Goal: Task Accomplishment & Management: Manage account settings

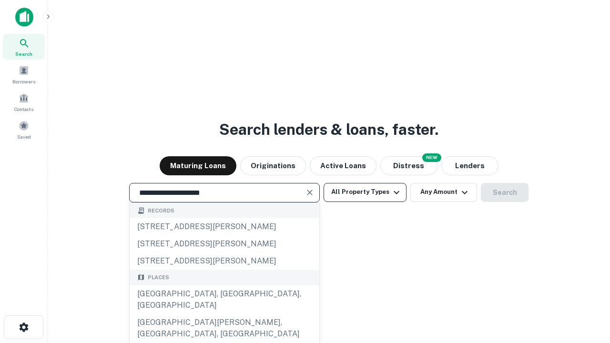
click at [224, 314] on div "[GEOGRAPHIC_DATA], [GEOGRAPHIC_DATA], [GEOGRAPHIC_DATA]" at bounding box center [225, 300] width 190 height 29
click at [365, 192] on button "All Property Types" at bounding box center [365, 192] width 83 height 19
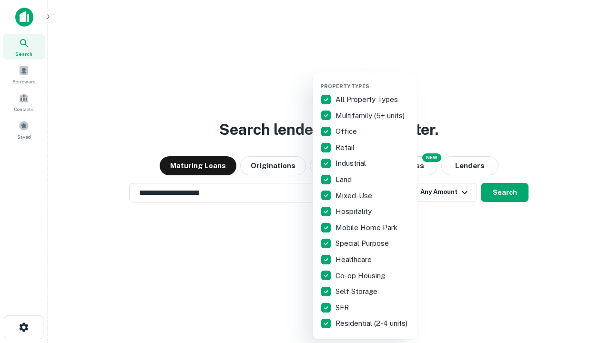
type input "**********"
click at [373, 80] on button "button" at bounding box center [372, 80] width 105 height 0
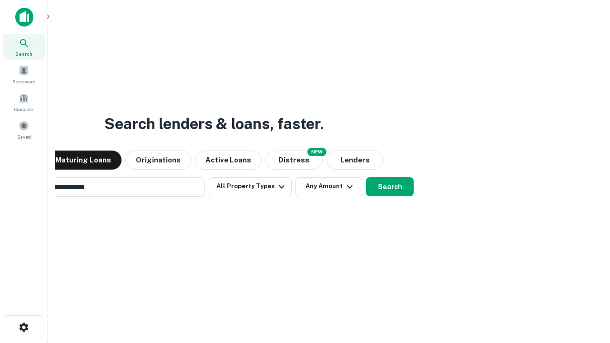
scroll to position [15, 0]
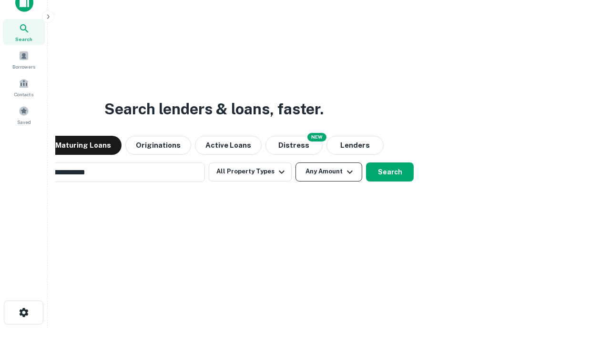
click at [296, 163] on button "Any Amount" at bounding box center [329, 172] width 67 height 19
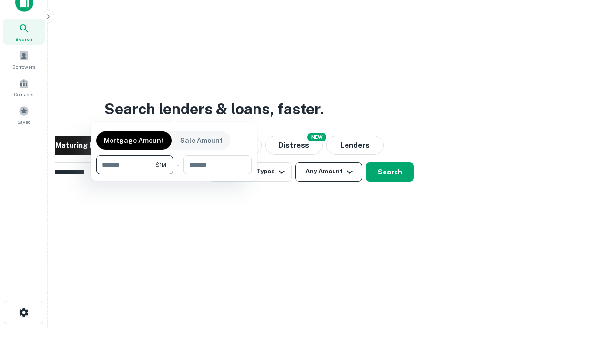
scroll to position [15, 0]
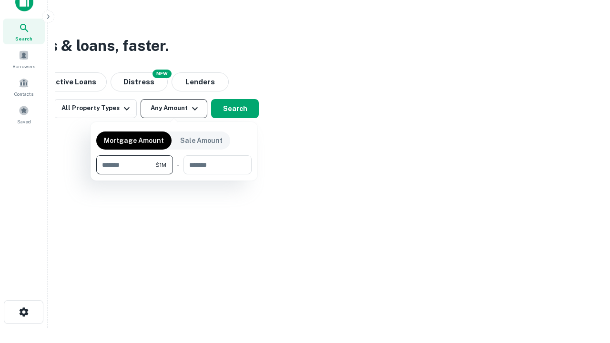
type input "*******"
click at [174, 174] on button "button" at bounding box center [173, 174] width 155 height 0
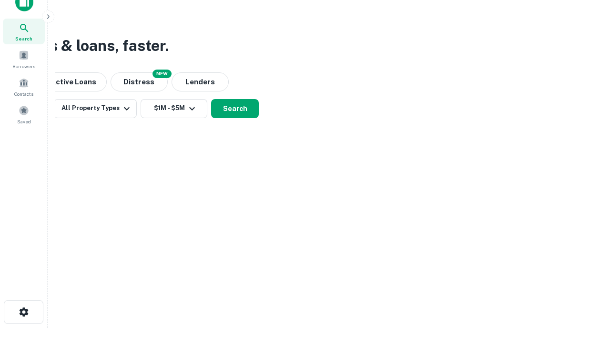
scroll to position [15, 0]
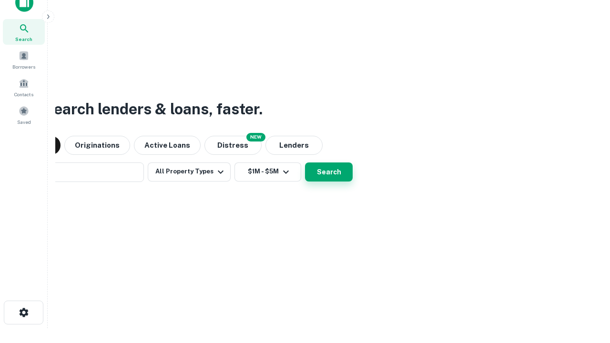
click at [305, 163] on button "Search" at bounding box center [329, 172] width 48 height 19
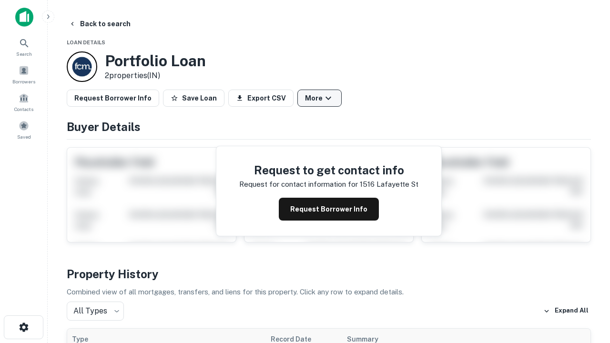
click at [319, 98] on button "More" at bounding box center [319, 98] width 44 height 17
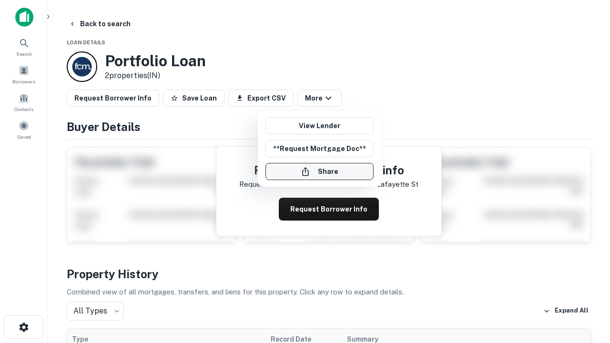
click at [319, 172] on button "Share" at bounding box center [319, 171] width 108 height 17
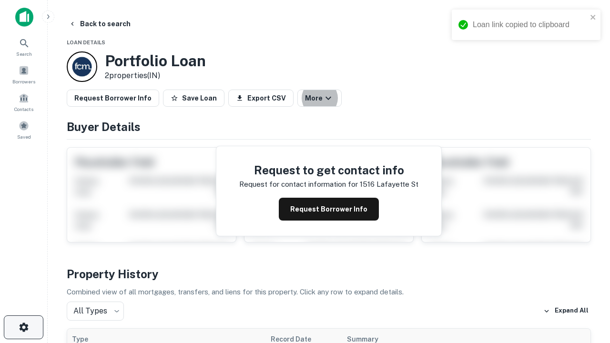
click at [23, 327] on icon "button" at bounding box center [23, 327] width 11 height 11
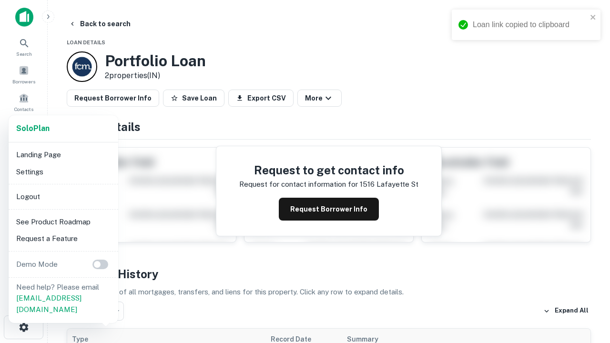
click at [63, 196] on li "Logout" at bounding box center [63, 196] width 102 height 17
